Goal: Task Accomplishment & Management: Use online tool/utility

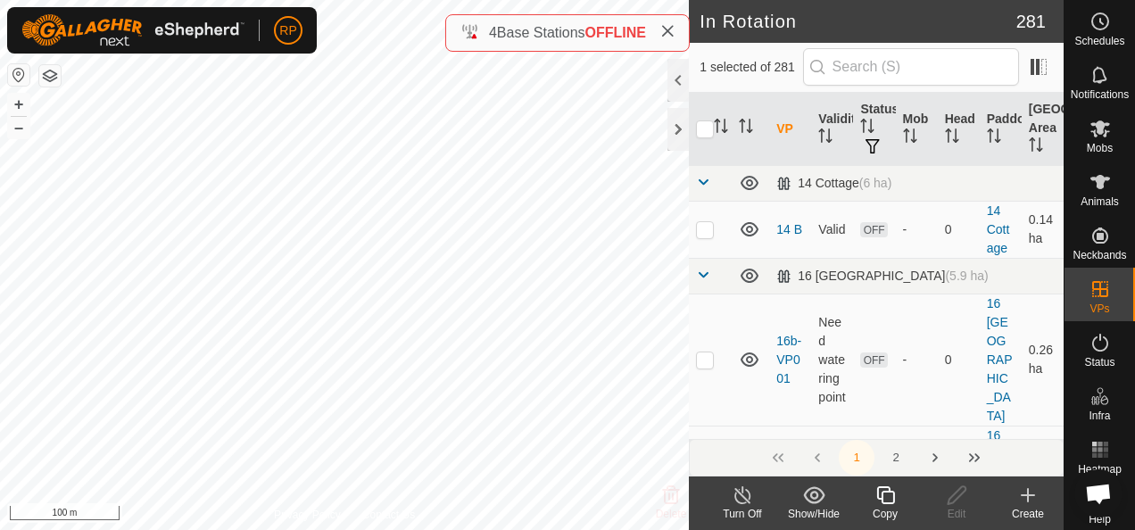
click at [885, 498] on icon at bounding box center [885, 494] width 22 height 21
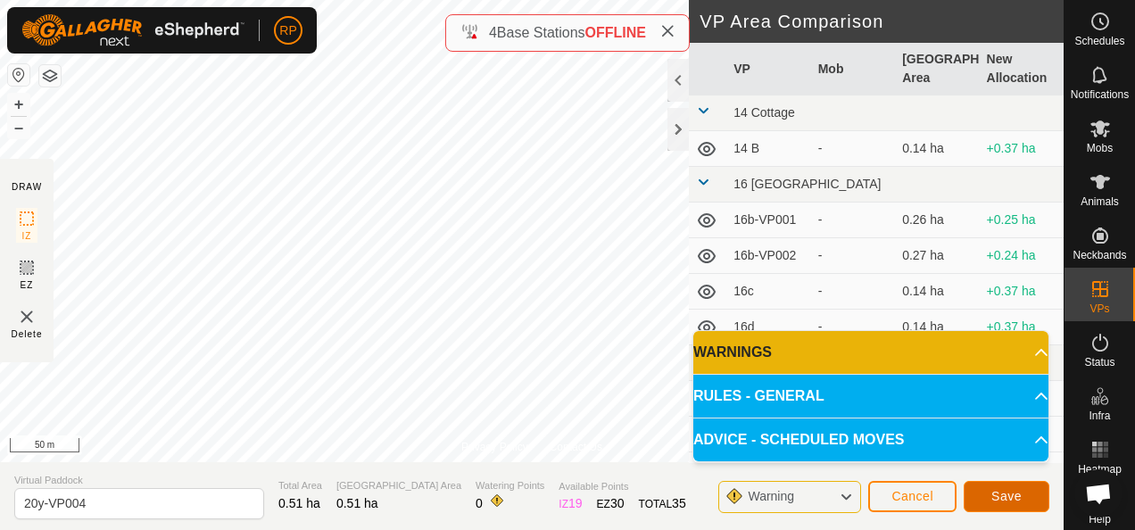
click at [1004, 498] on span "Save" at bounding box center [1006, 496] width 30 height 14
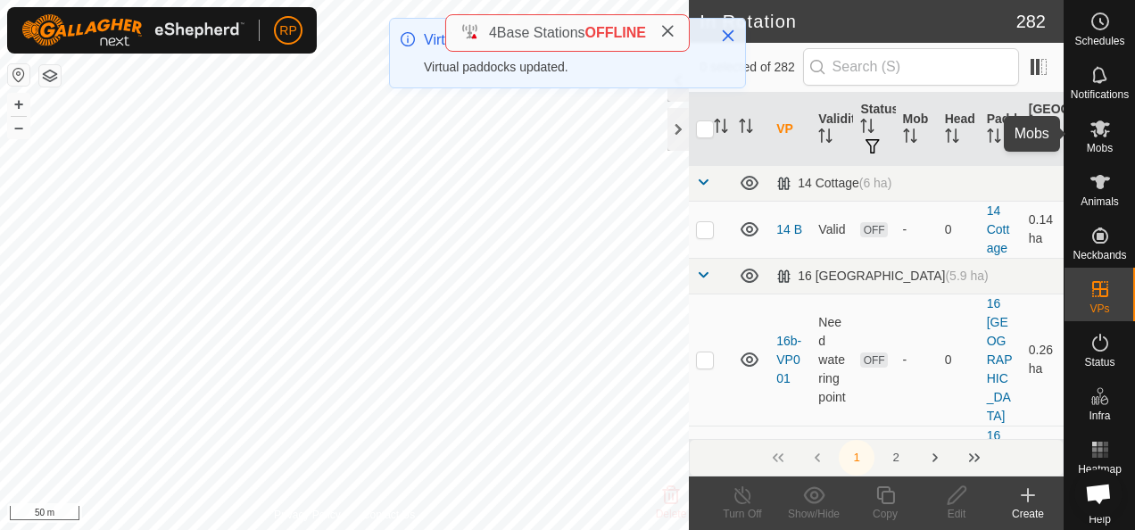
click at [1090, 130] on icon at bounding box center [1100, 128] width 20 height 17
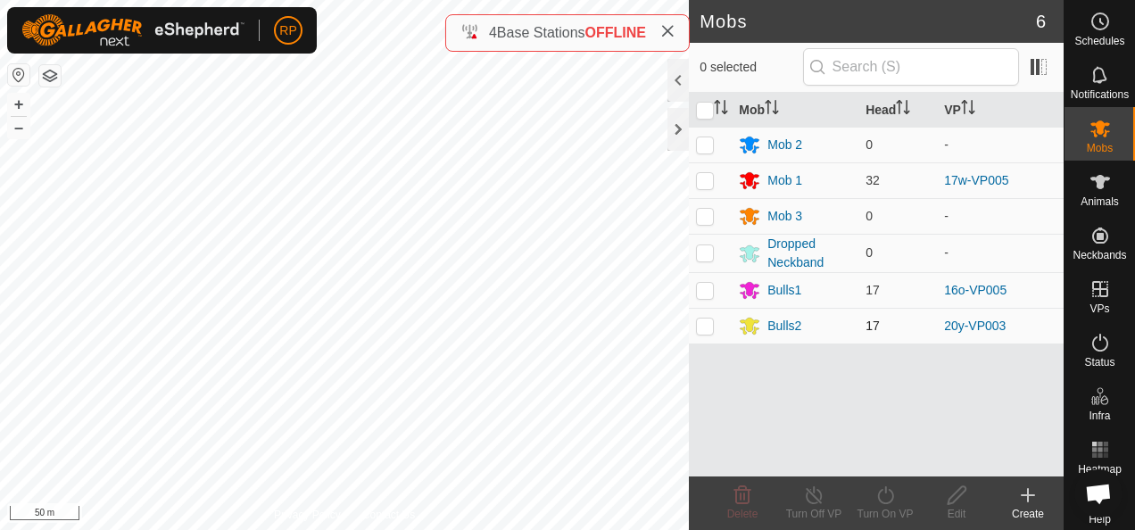
click at [704, 325] on p-checkbox at bounding box center [705, 325] width 18 height 14
checkbox input "true"
click at [886, 497] on icon at bounding box center [885, 494] width 22 height 21
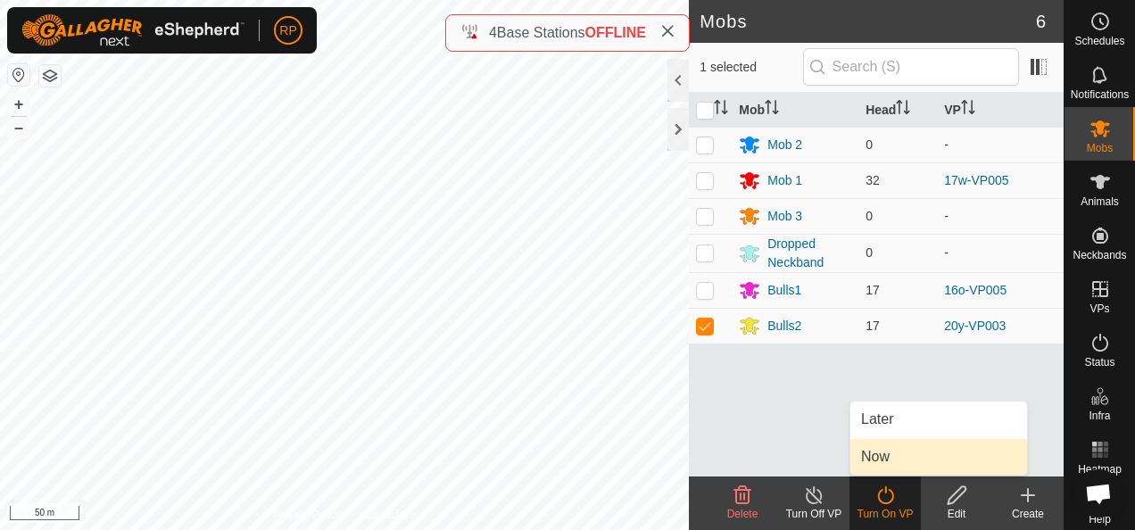
click at [880, 462] on link "Now" at bounding box center [938, 457] width 177 height 36
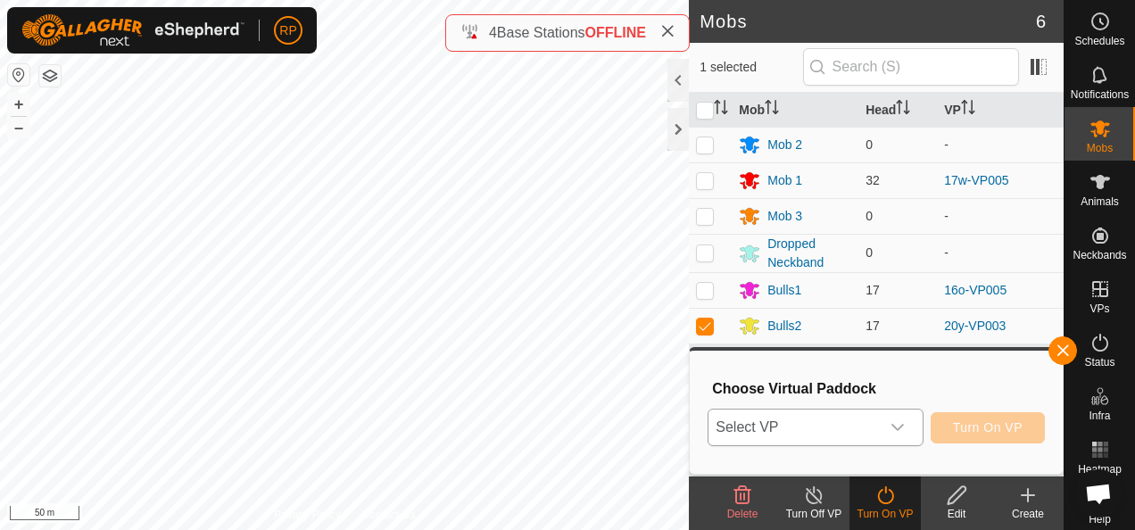
click at [841, 434] on span "Select VP" at bounding box center [793, 427] width 170 height 36
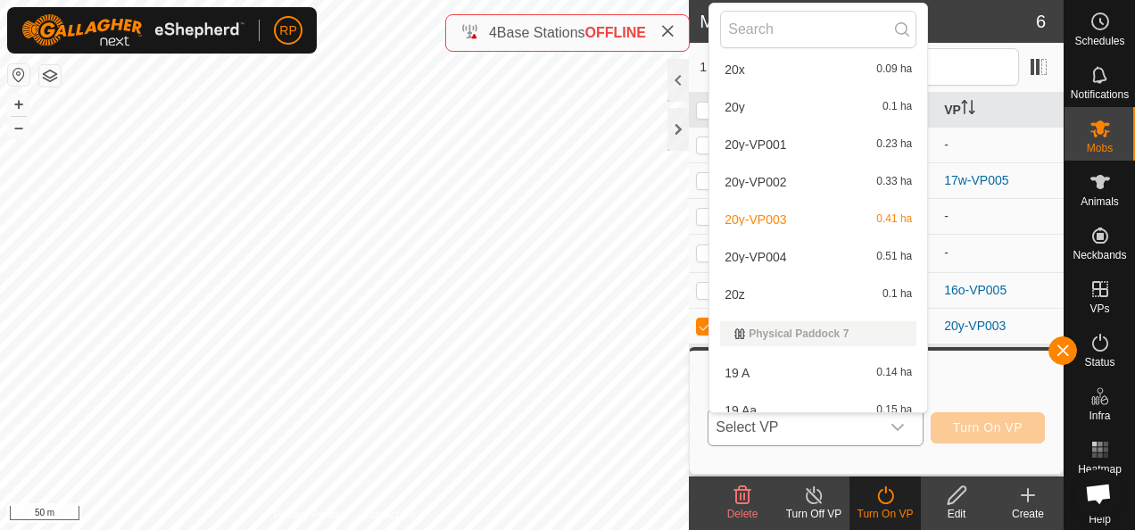
scroll to position [7163, 0]
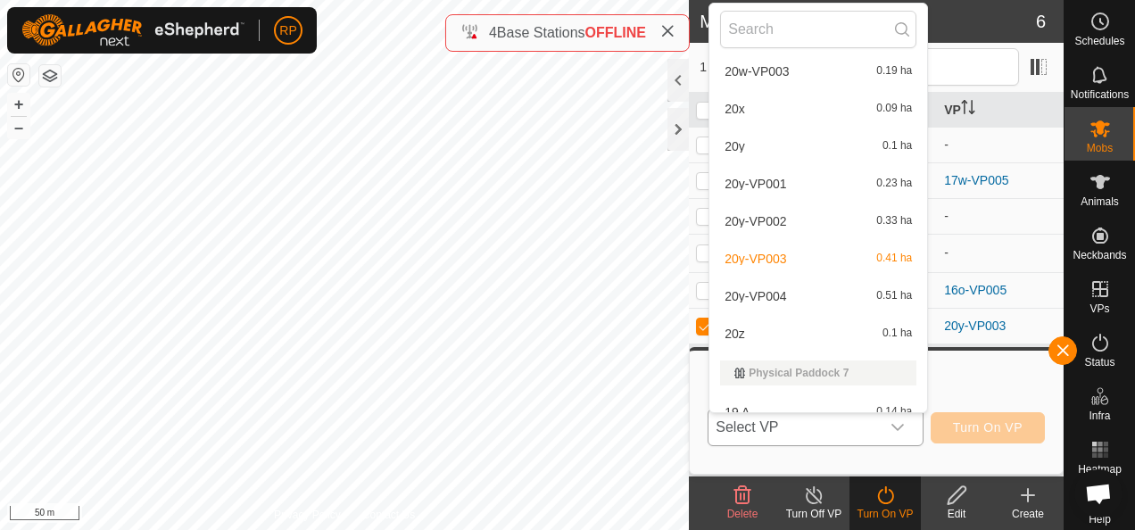
click at [749, 295] on li "20y-VP004 0.51 ha" at bounding box center [818, 296] width 218 height 36
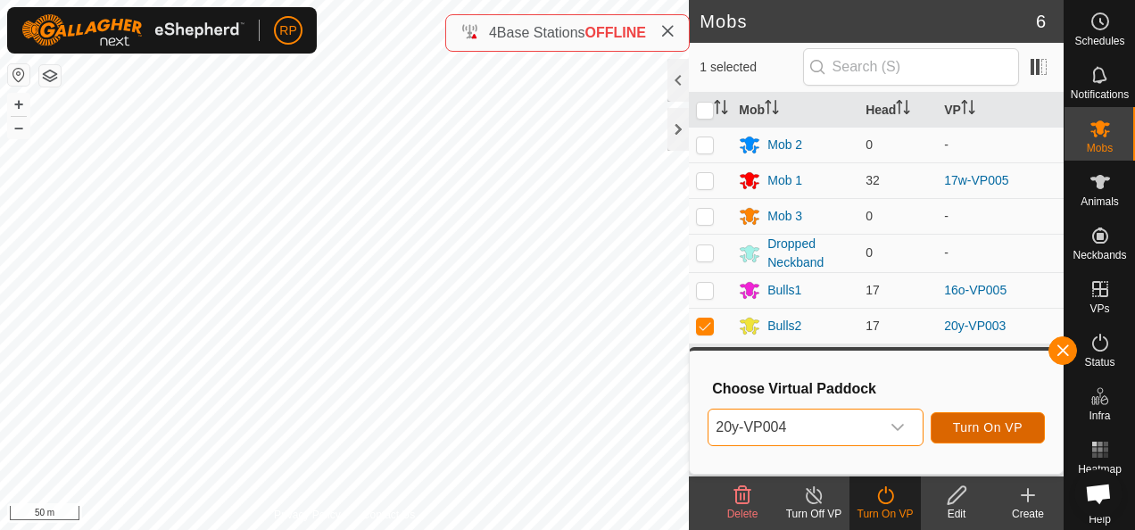
click at [978, 428] on span "Turn On VP" at bounding box center [988, 427] width 70 height 14
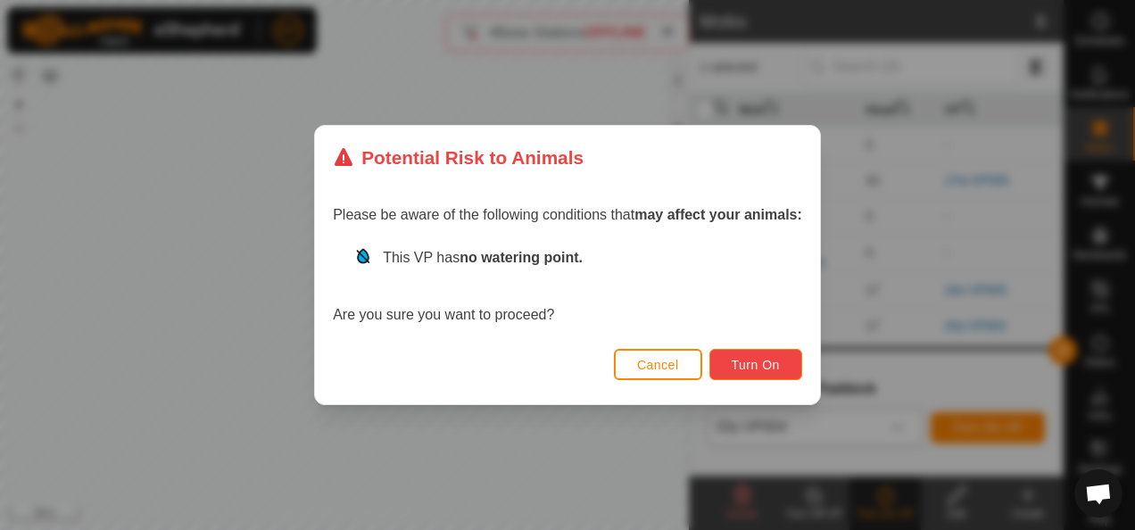
click at [750, 368] on span "Turn On" at bounding box center [755, 365] width 48 height 14
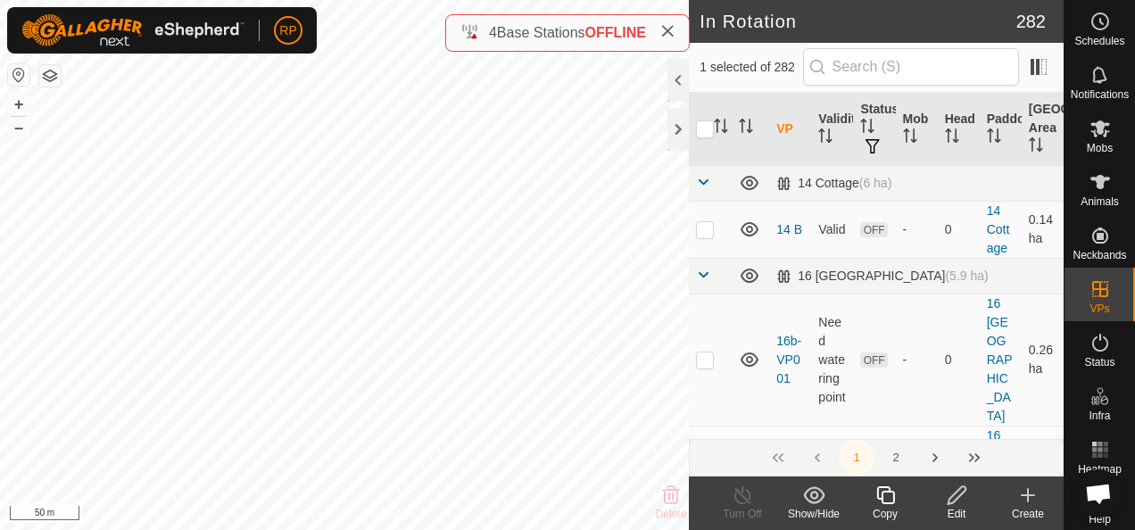
click at [1027, 495] on icon at bounding box center [1027, 495] width 12 height 0
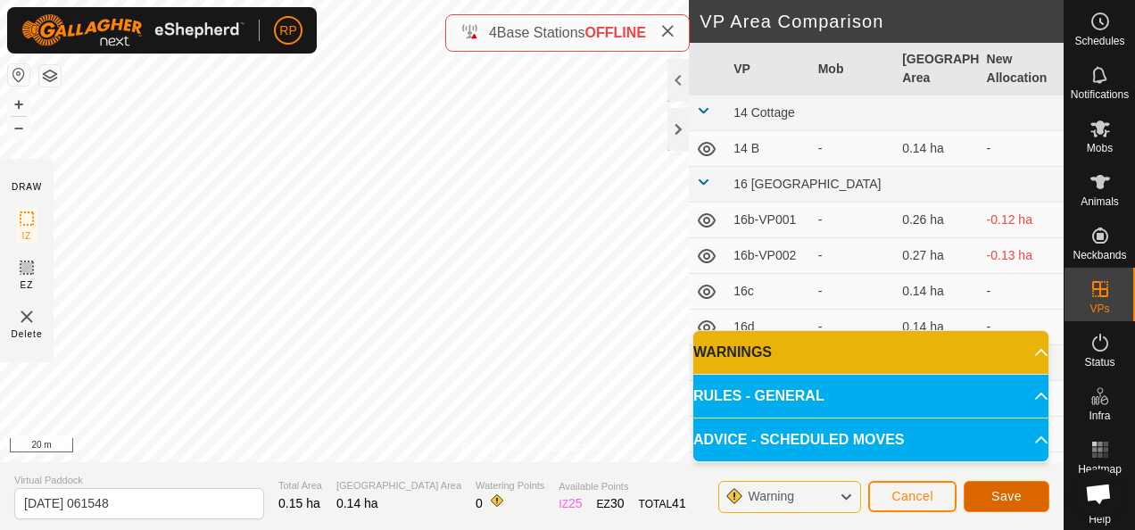
click at [1001, 496] on span "Save" at bounding box center [1006, 496] width 30 height 14
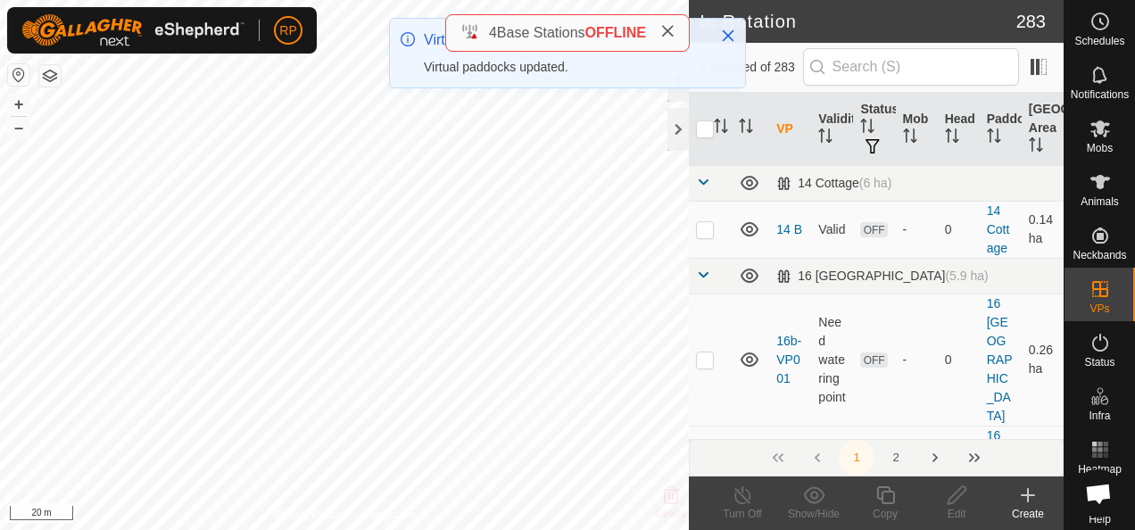
checkbox input "true"
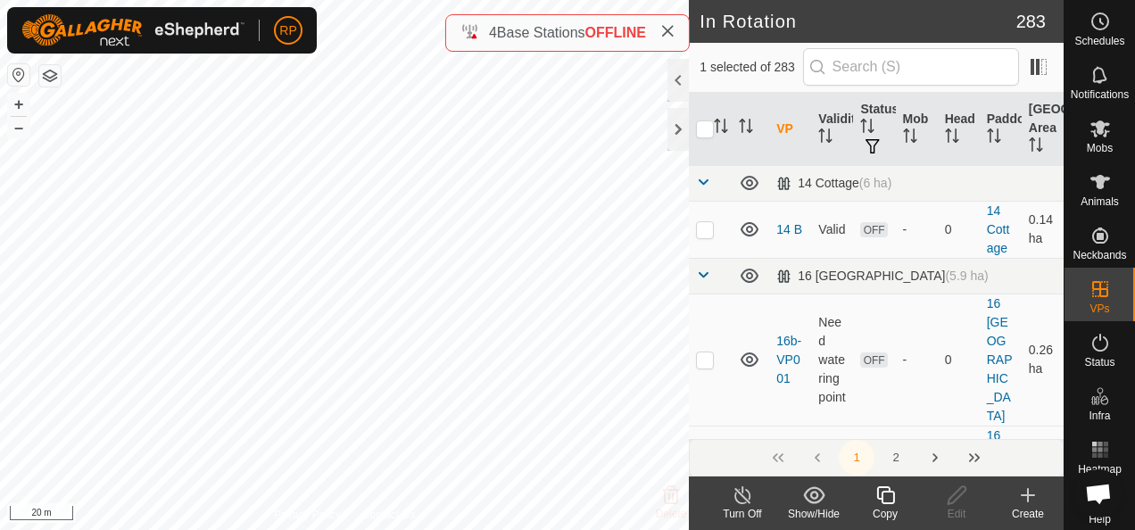
click at [882, 498] on icon at bounding box center [885, 495] width 18 height 18
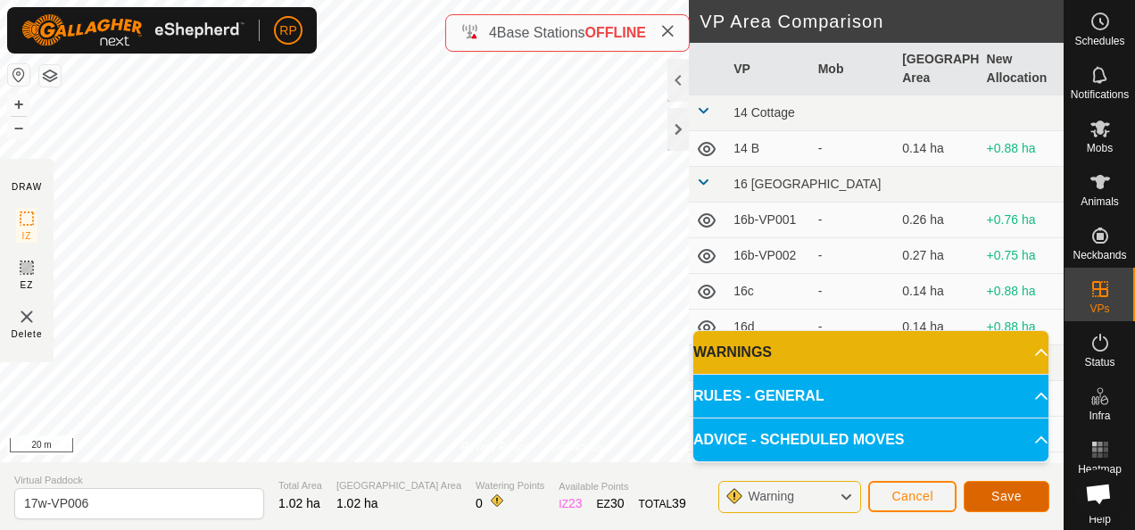
click at [988, 500] on button "Save" at bounding box center [1006, 496] width 86 height 31
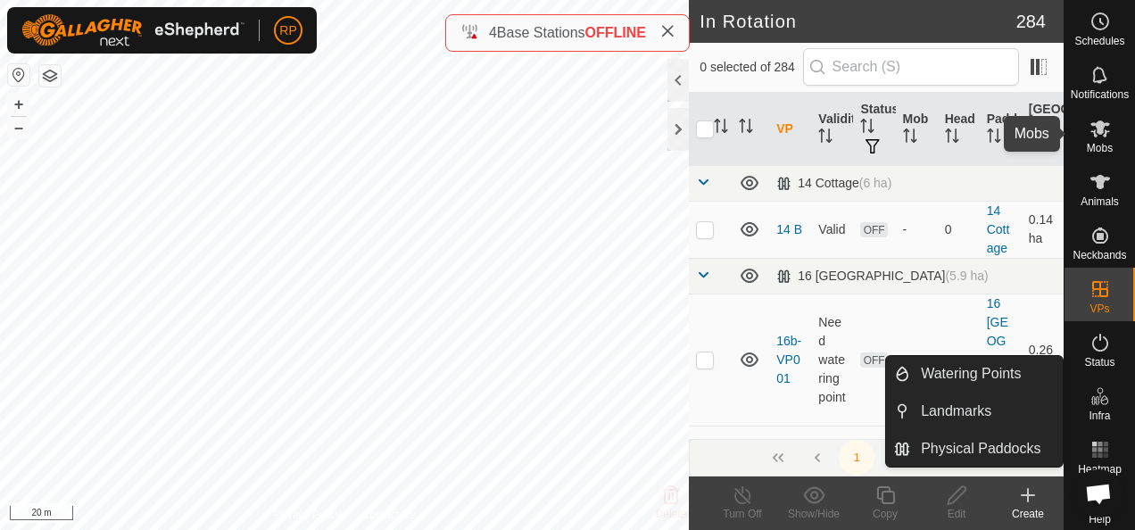
click at [1092, 132] on icon at bounding box center [1100, 128] width 20 height 17
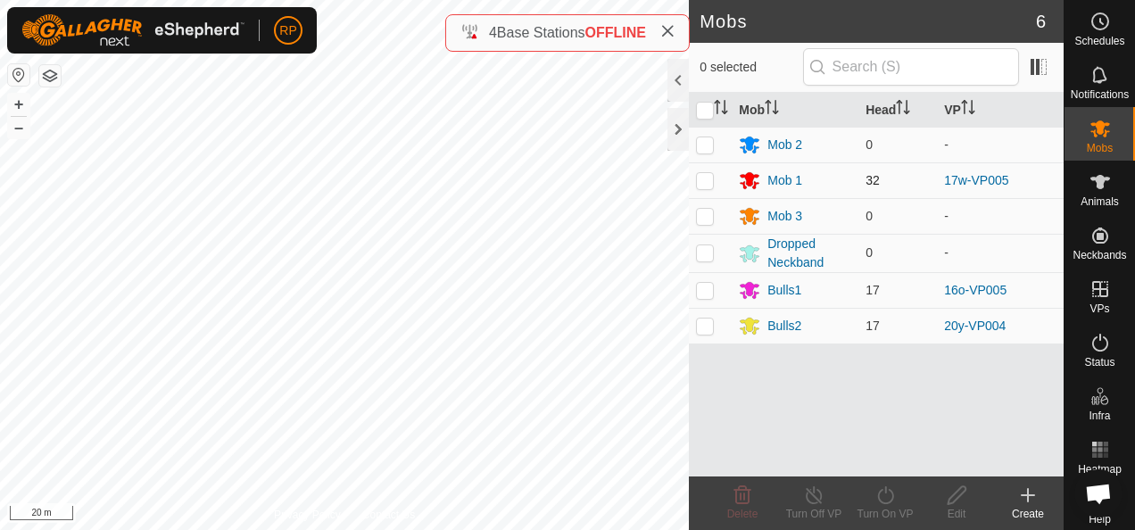
click at [703, 180] on p-checkbox at bounding box center [705, 180] width 18 height 14
checkbox input "true"
click at [884, 497] on icon at bounding box center [885, 494] width 22 height 21
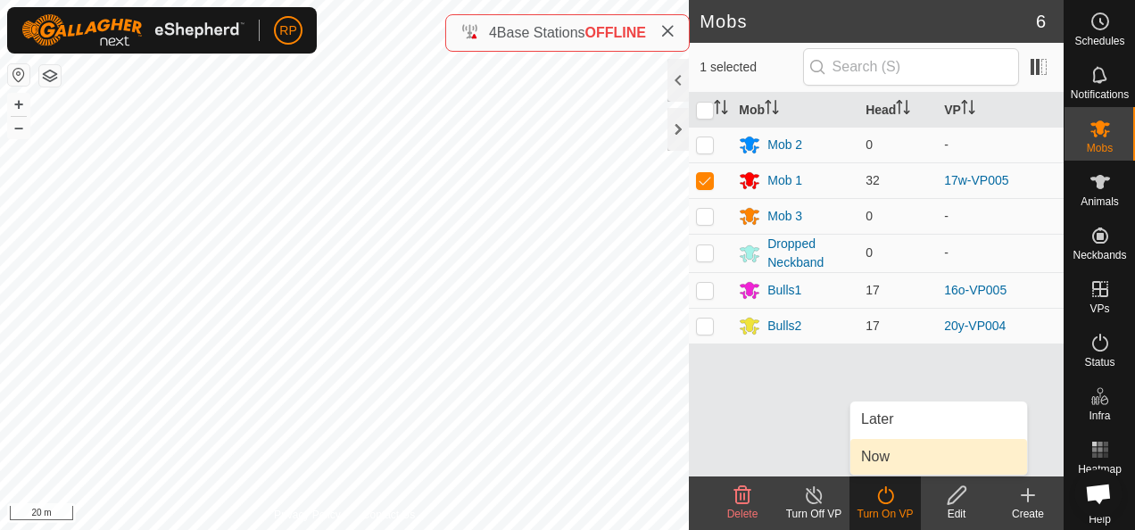
click at [875, 458] on link "Now" at bounding box center [938, 457] width 177 height 36
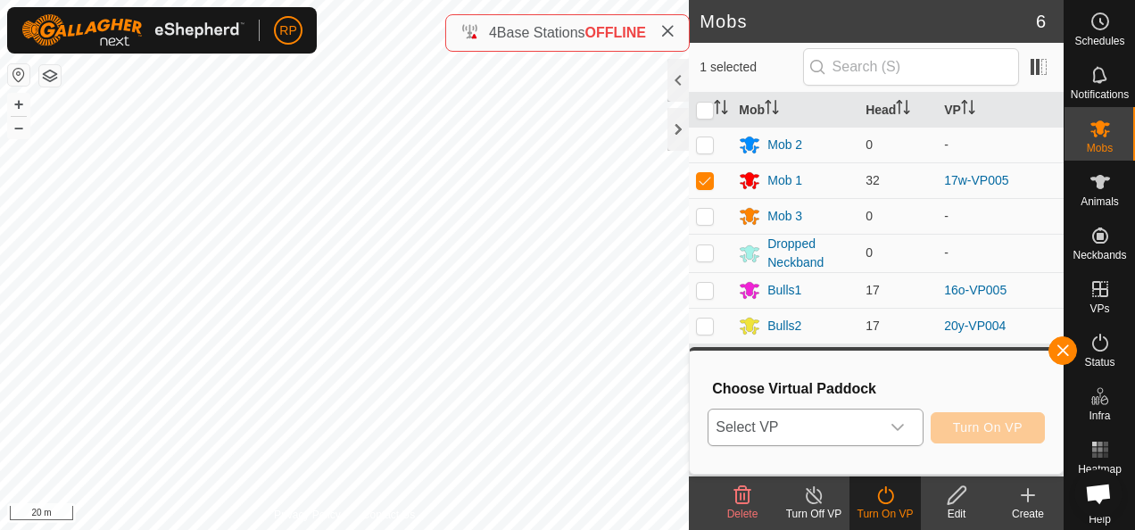
click at [821, 427] on span "Select VP" at bounding box center [793, 427] width 170 height 36
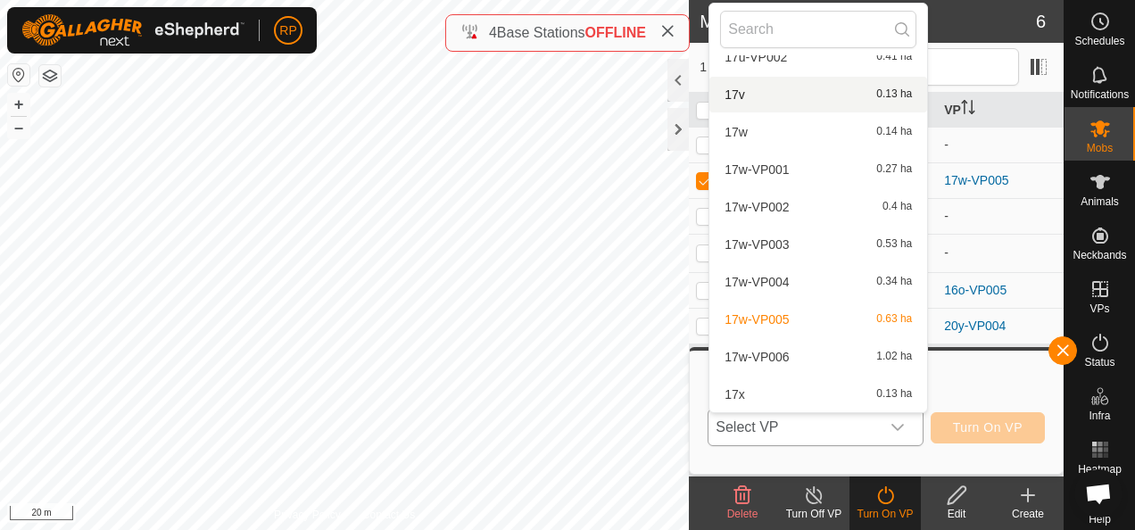
scroll to position [4576, 0]
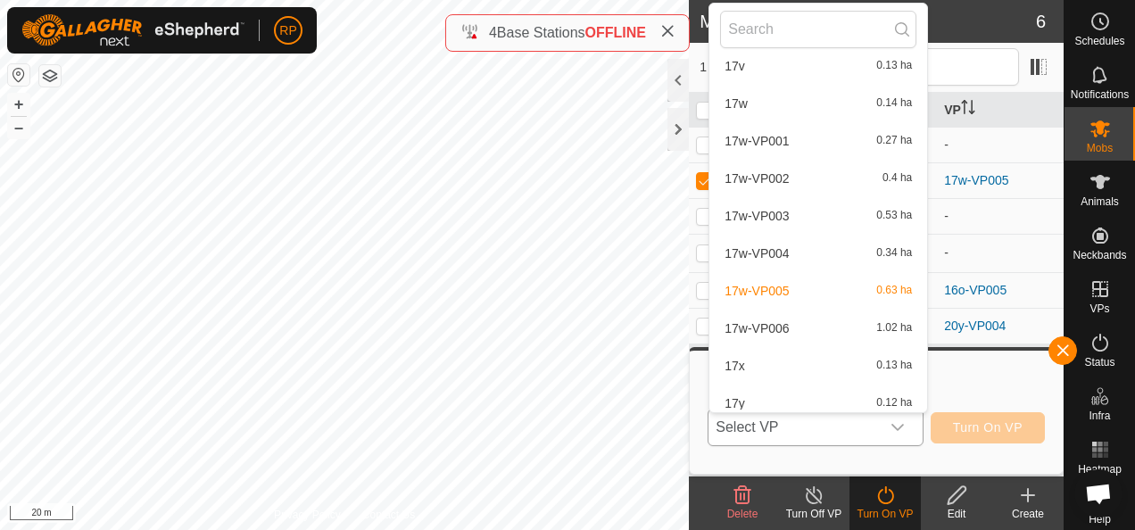
click at [753, 327] on li "17w-VP006 1.02 ha" at bounding box center [818, 328] width 218 height 36
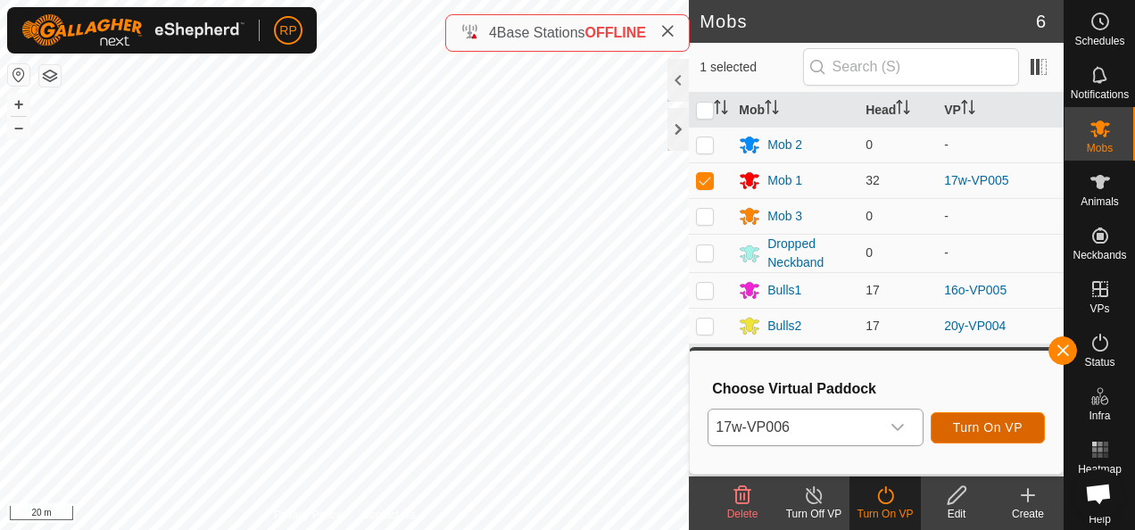
click at [971, 425] on span "Turn On VP" at bounding box center [988, 427] width 70 height 14
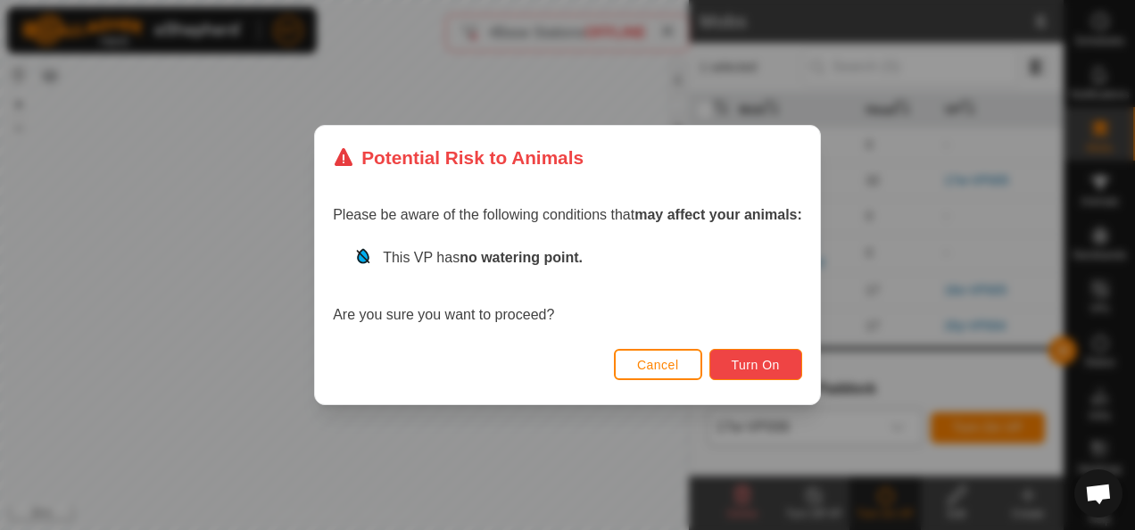
click at [739, 365] on span "Turn On" at bounding box center [755, 365] width 48 height 14
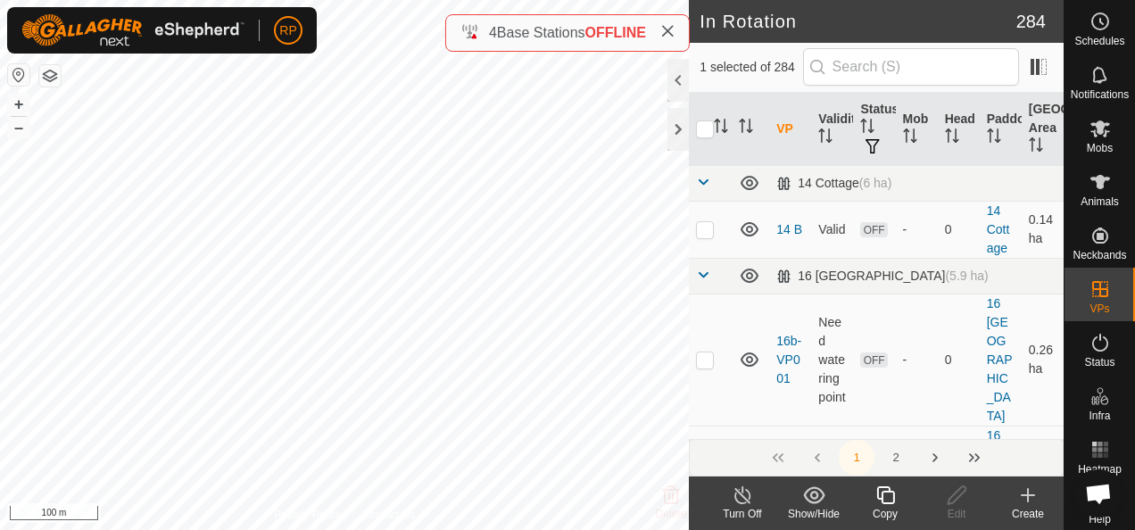
click at [886, 498] on icon at bounding box center [885, 494] width 22 height 21
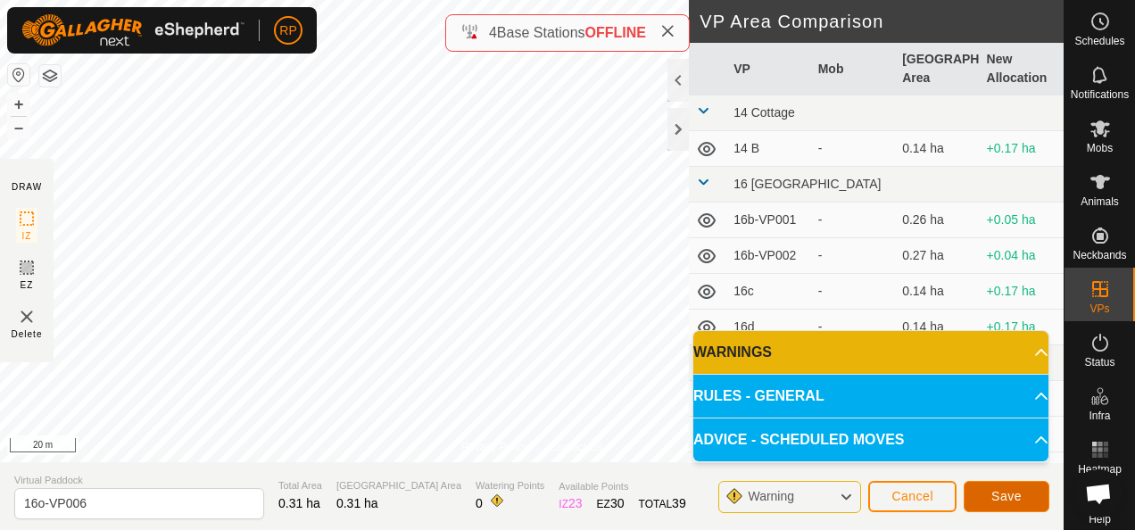
click at [997, 501] on span "Save" at bounding box center [1006, 496] width 30 height 14
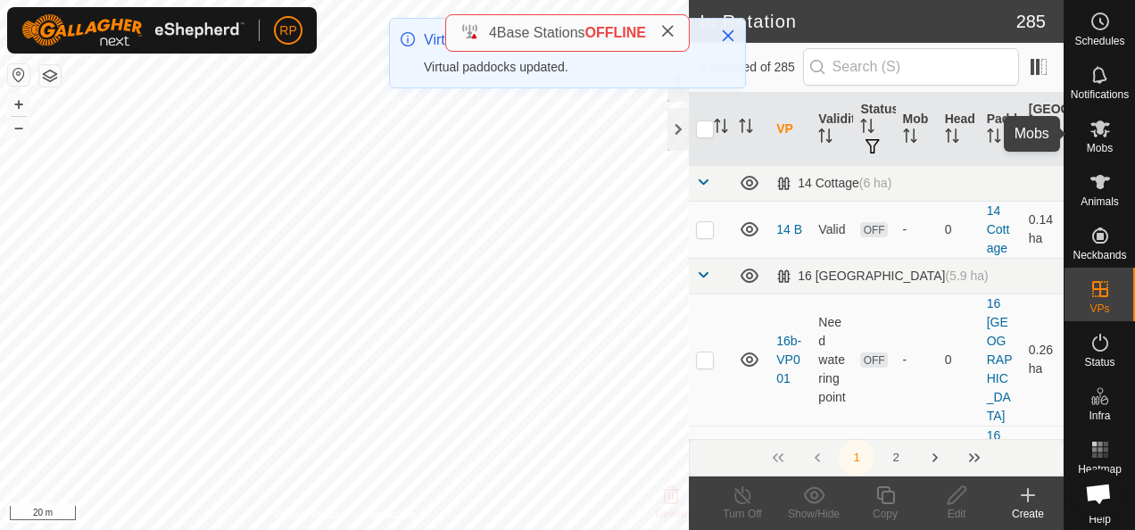
click at [1094, 132] on icon at bounding box center [1100, 128] width 20 height 17
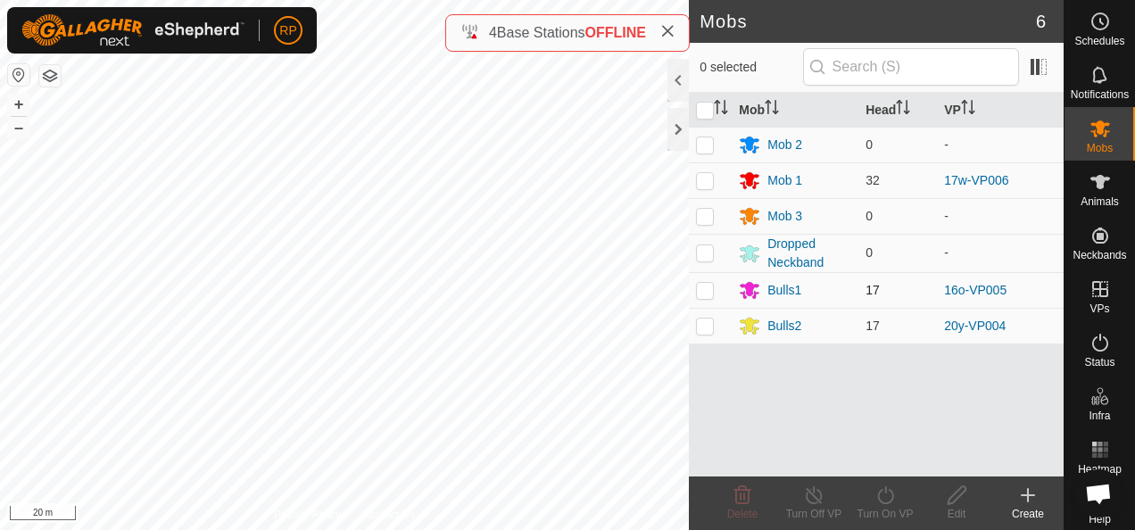
click at [708, 292] on p-checkbox at bounding box center [705, 290] width 18 height 14
checkbox input "true"
click at [885, 493] on icon at bounding box center [885, 494] width 22 height 21
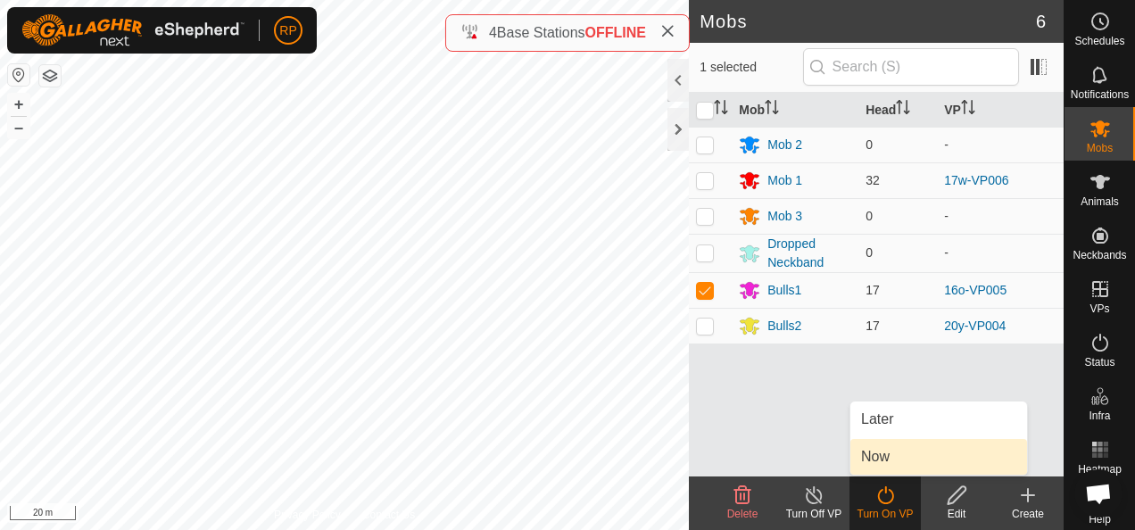
click at [884, 461] on link "Now" at bounding box center [938, 457] width 177 height 36
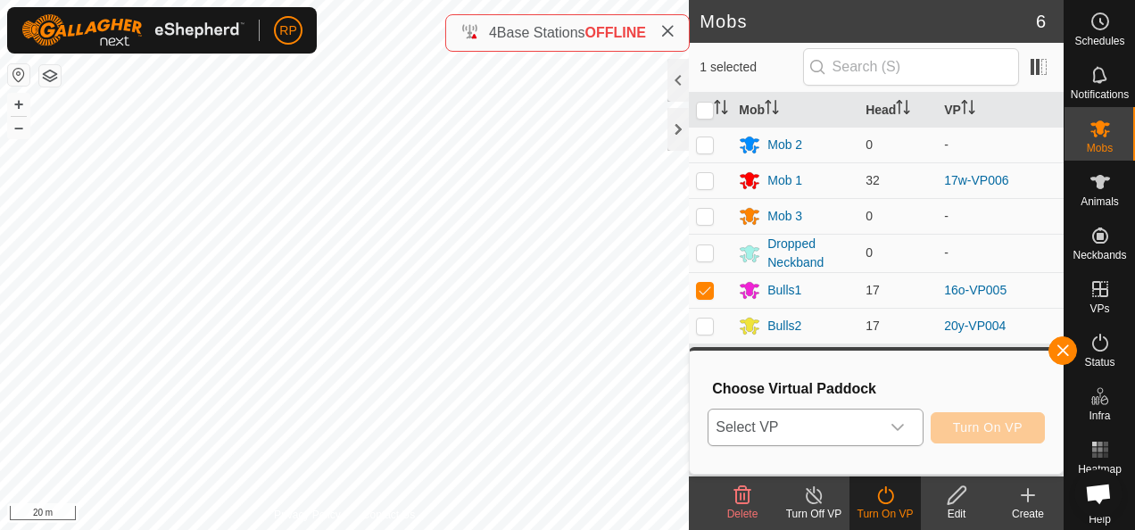
click at [850, 427] on span "Select VP" at bounding box center [793, 427] width 170 height 36
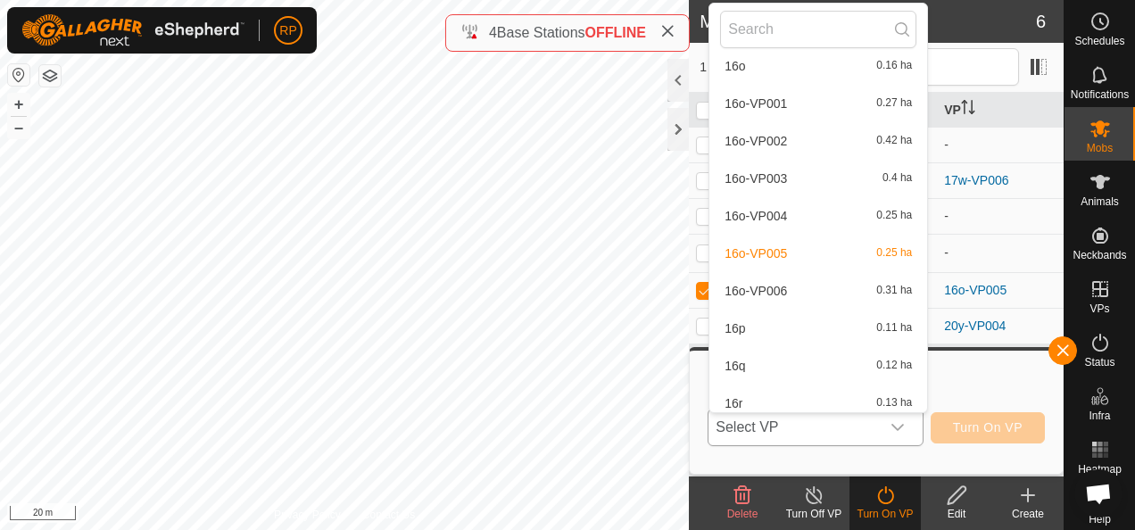
scroll to position [1900, 0]
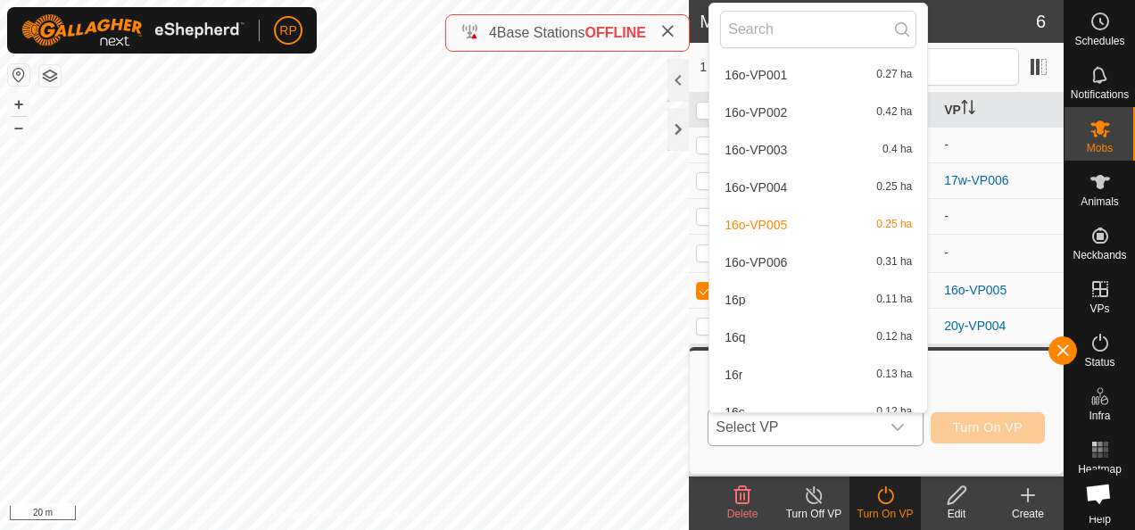
click at [769, 260] on li "16o-VP006 0.31 ha" at bounding box center [818, 262] width 218 height 36
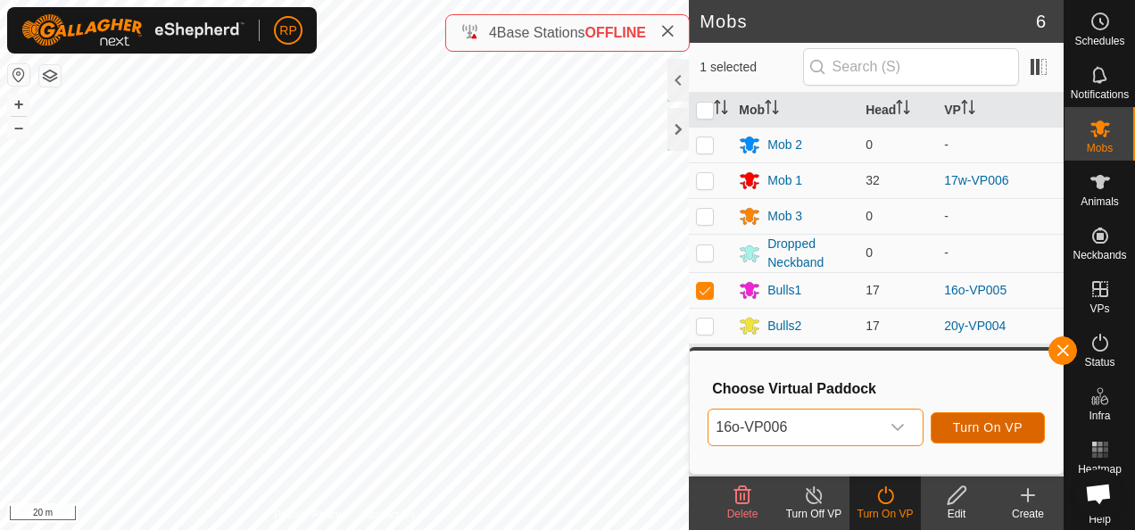
click at [979, 428] on span "Turn On VP" at bounding box center [988, 427] width 70 height 14
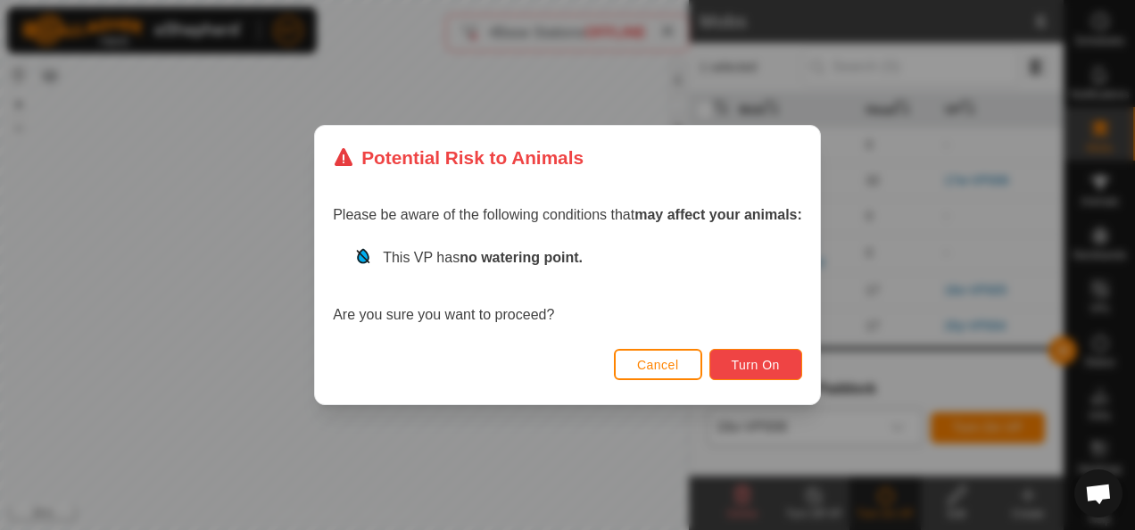
click at [748, 359] on span "Turn On" at bounding box center [755, 365] width 48 height 14
